Goal: Task Accomplishment & Management: Manage account settings

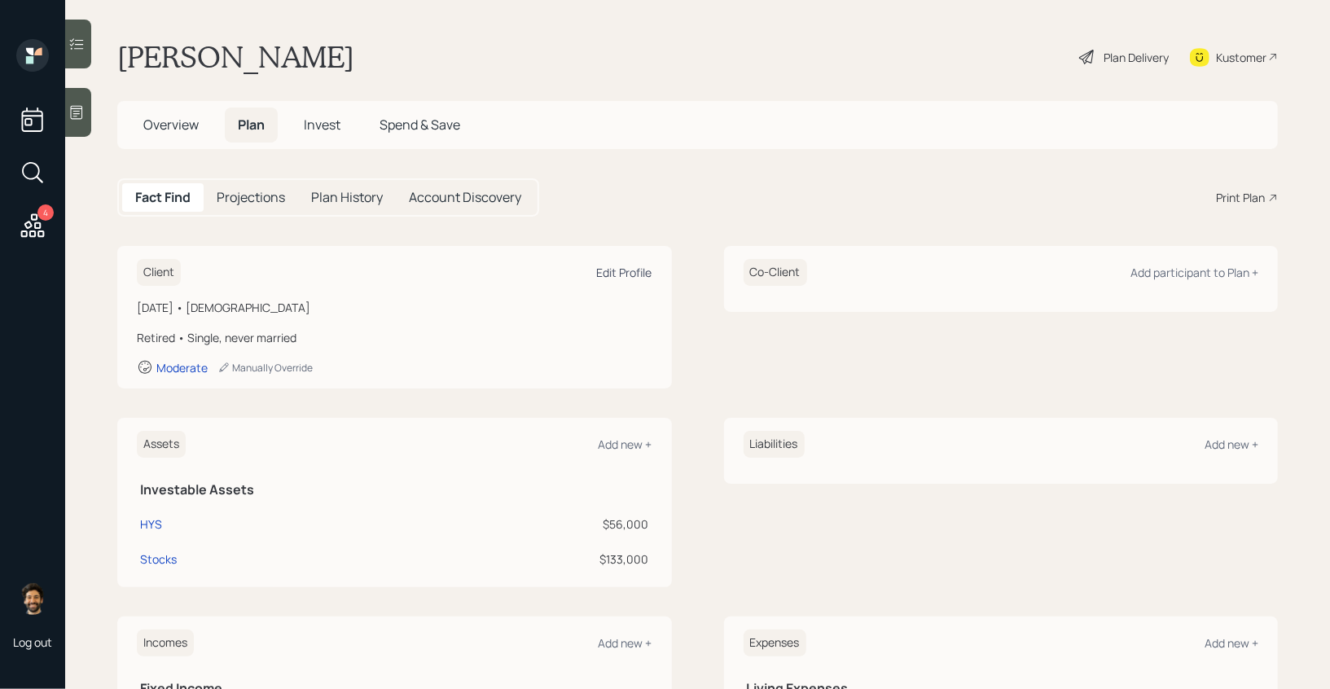
click at [607, 269] on div "Edit Profile" at bounding box center [624, 272] width 55 height 15
click at [162, 133] on span "Overview" at bounding box center [170, 125] width 55 height 18
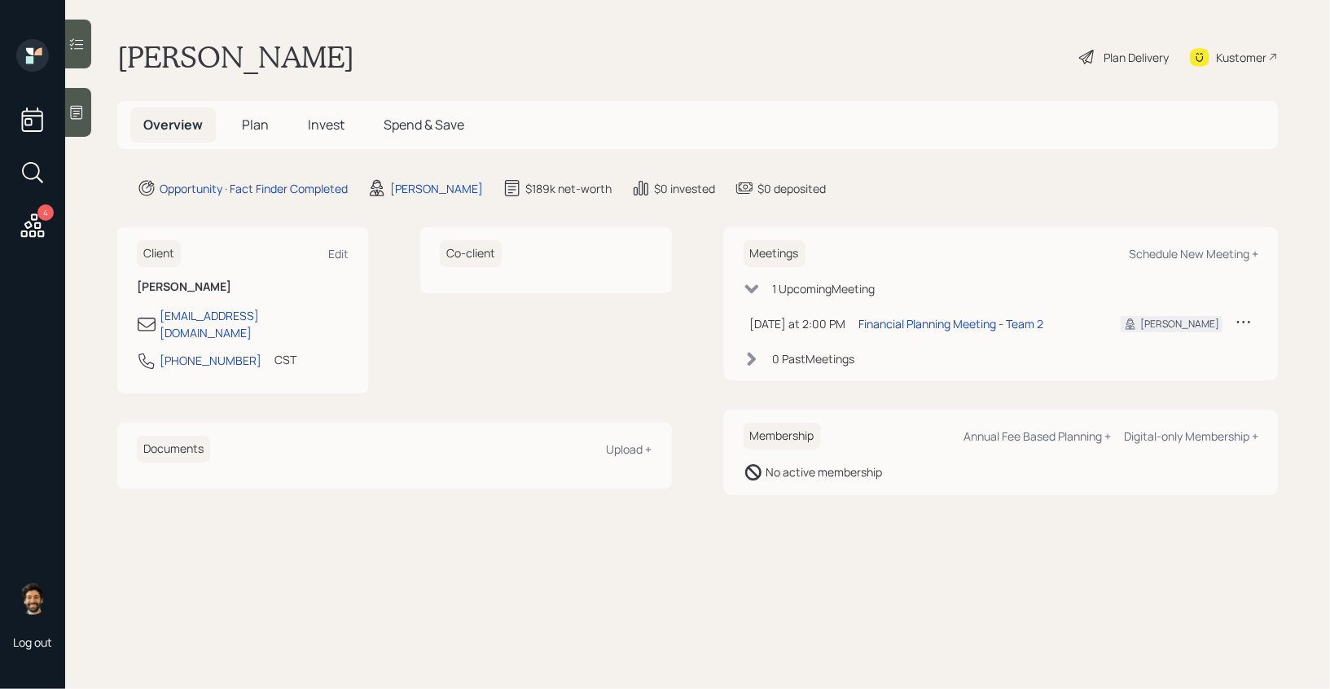
click at [1241, 52] on div "Kustomer" at bounding box center [1241, 57] width 51 height 17
click at [1147, 249] on div "Schedule New Meeting +" at bounding box center [1194, 253] width 130 height 15
select select "f14b762f-c7c2-4b89-9227-8fa891345eea"
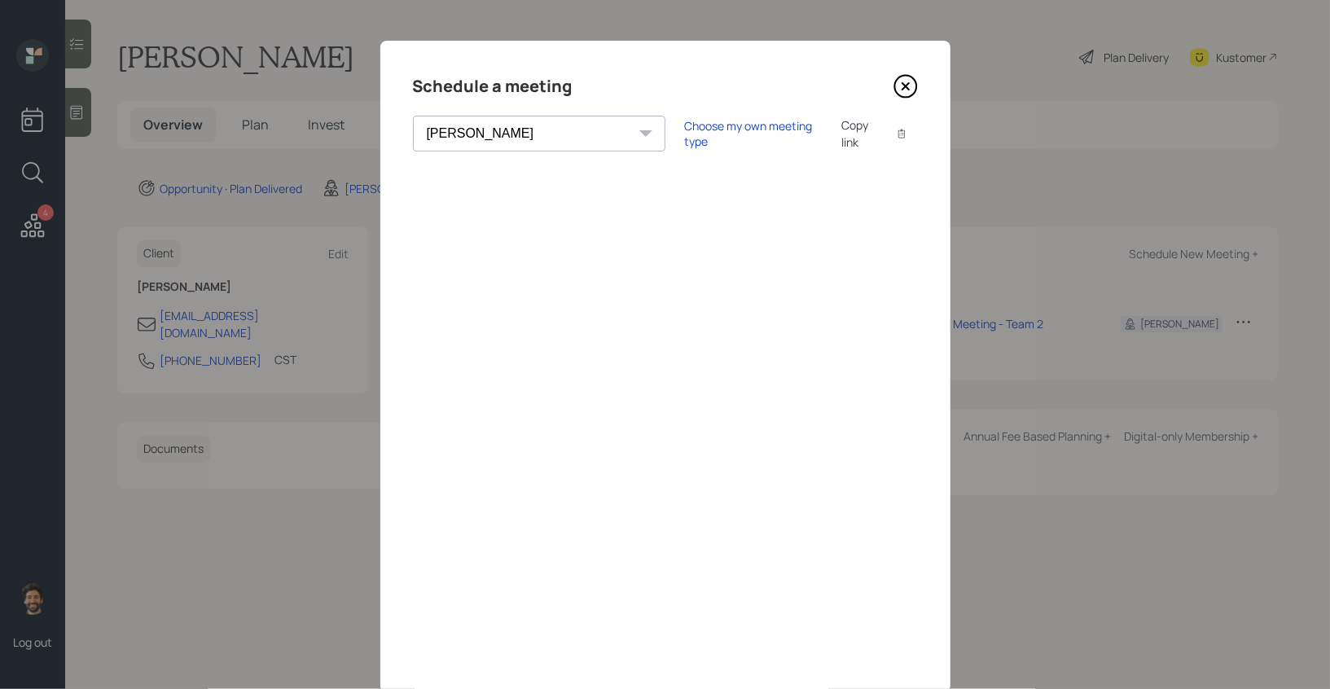
click at [916, 81] on icon at bounding box center [906, 87] width 22 height 22
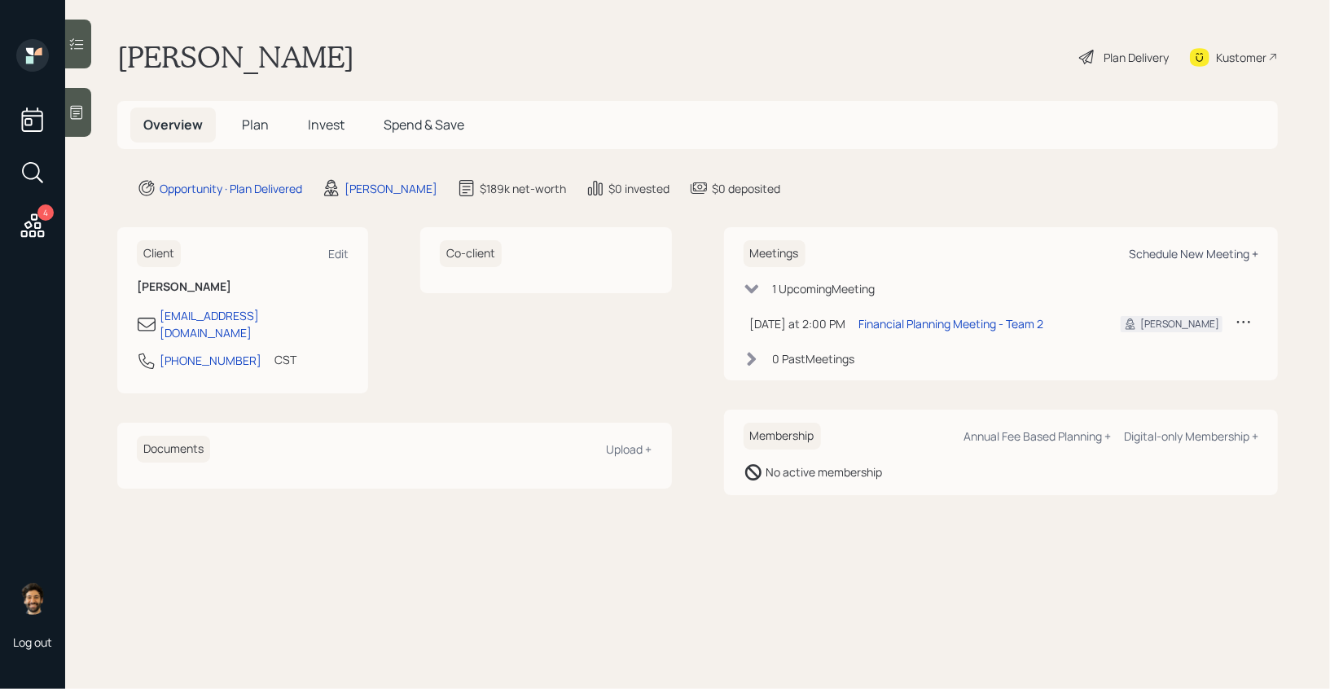
click at [1203, 262] on div "Schedule New Meeting +" at bounding box center [1194, 253] width 130 height 15
select select "f14b762f-c7c2-4b89-9227-8fa891345eea"
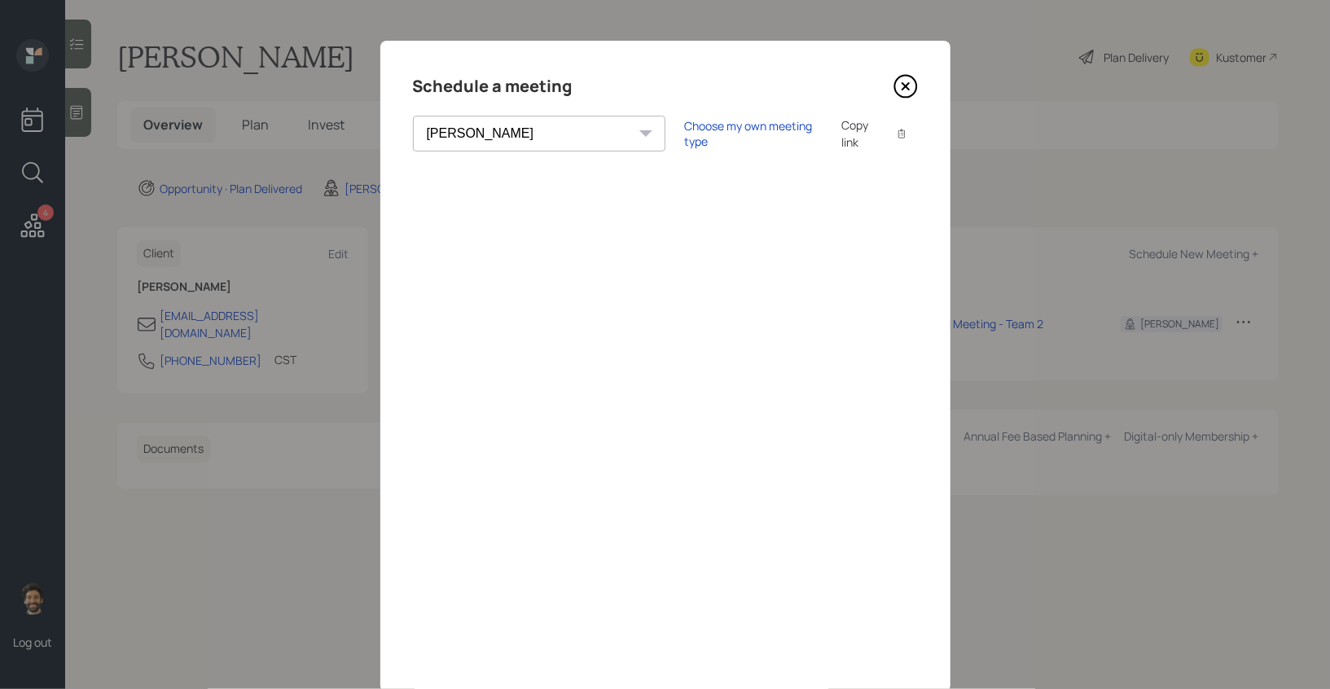
click at [907, 82] on icon at bounding box center [906, 86] width 24 height 24
